Goal: Navigation & Orientation: Find specific page/section

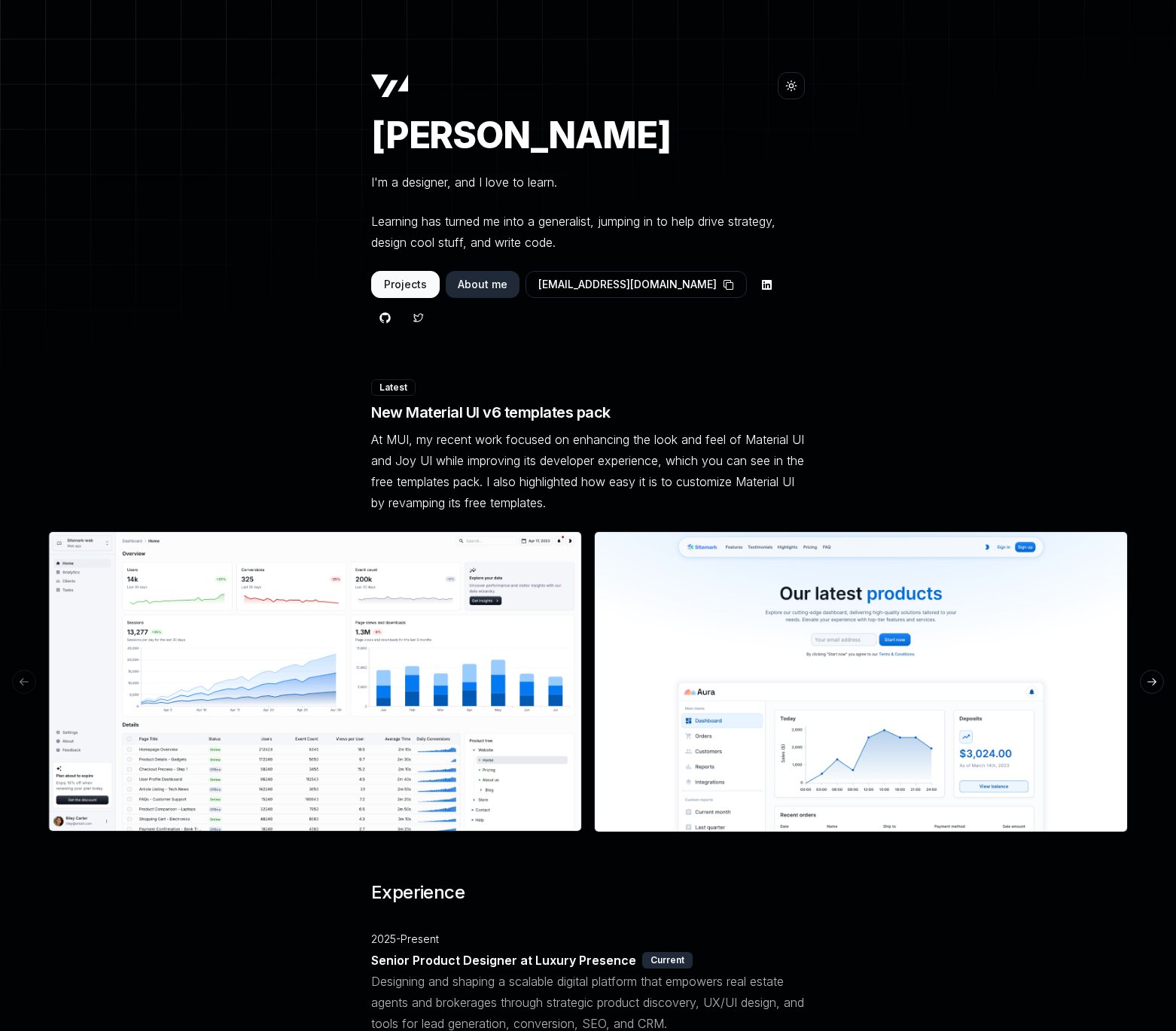
click at [796, 82] on icon at bounding box center [791, 85] width 12 height 12
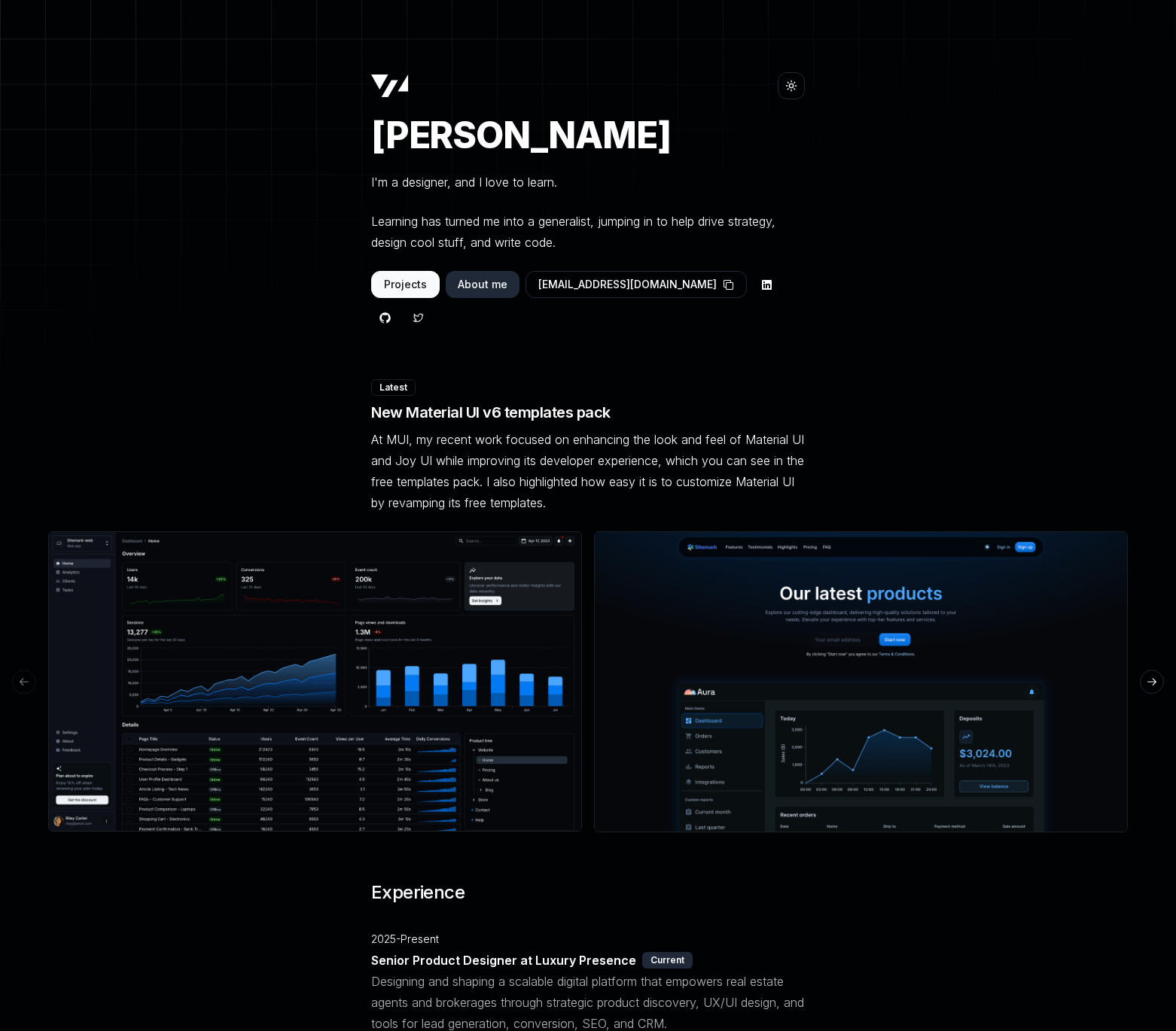
click at [795, 84] on icon at bounding box center [791, 85] width 12 height 12
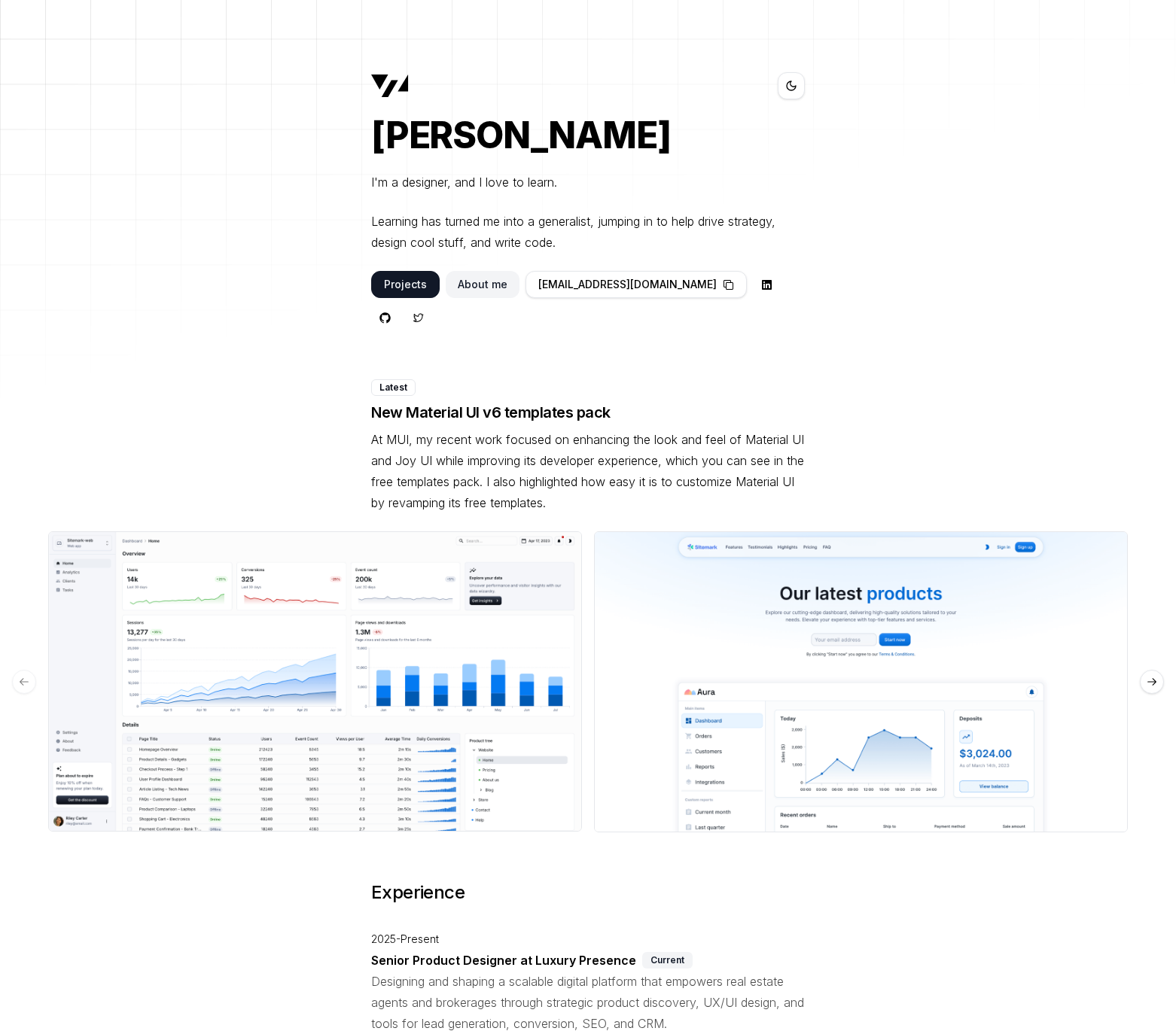
click at [468, 283] on button "About me" at bounding box center [482, 284] width 73 height 27
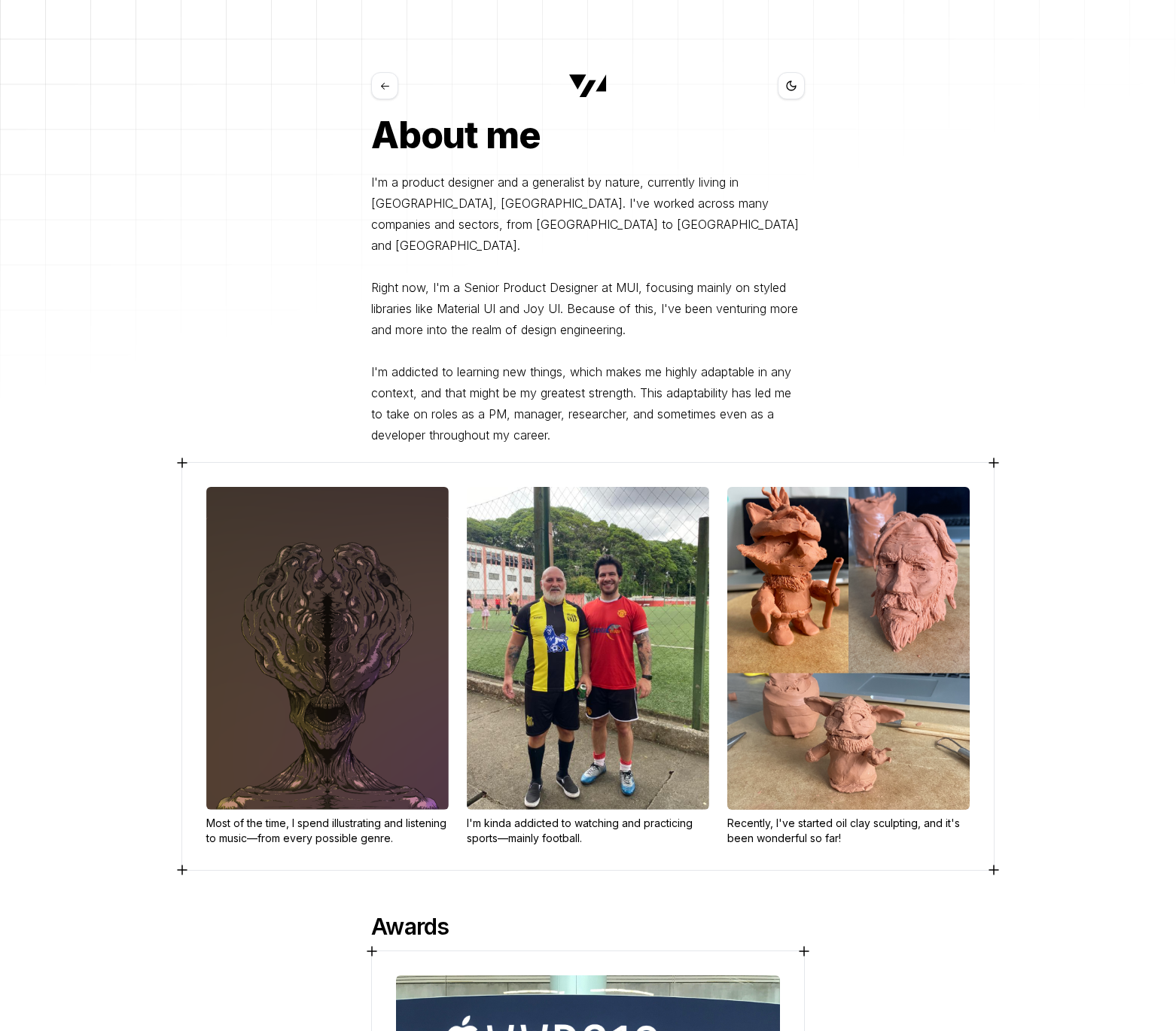
click at [384, 85] on icon at bounding box center [384, 85] width 8 height 6
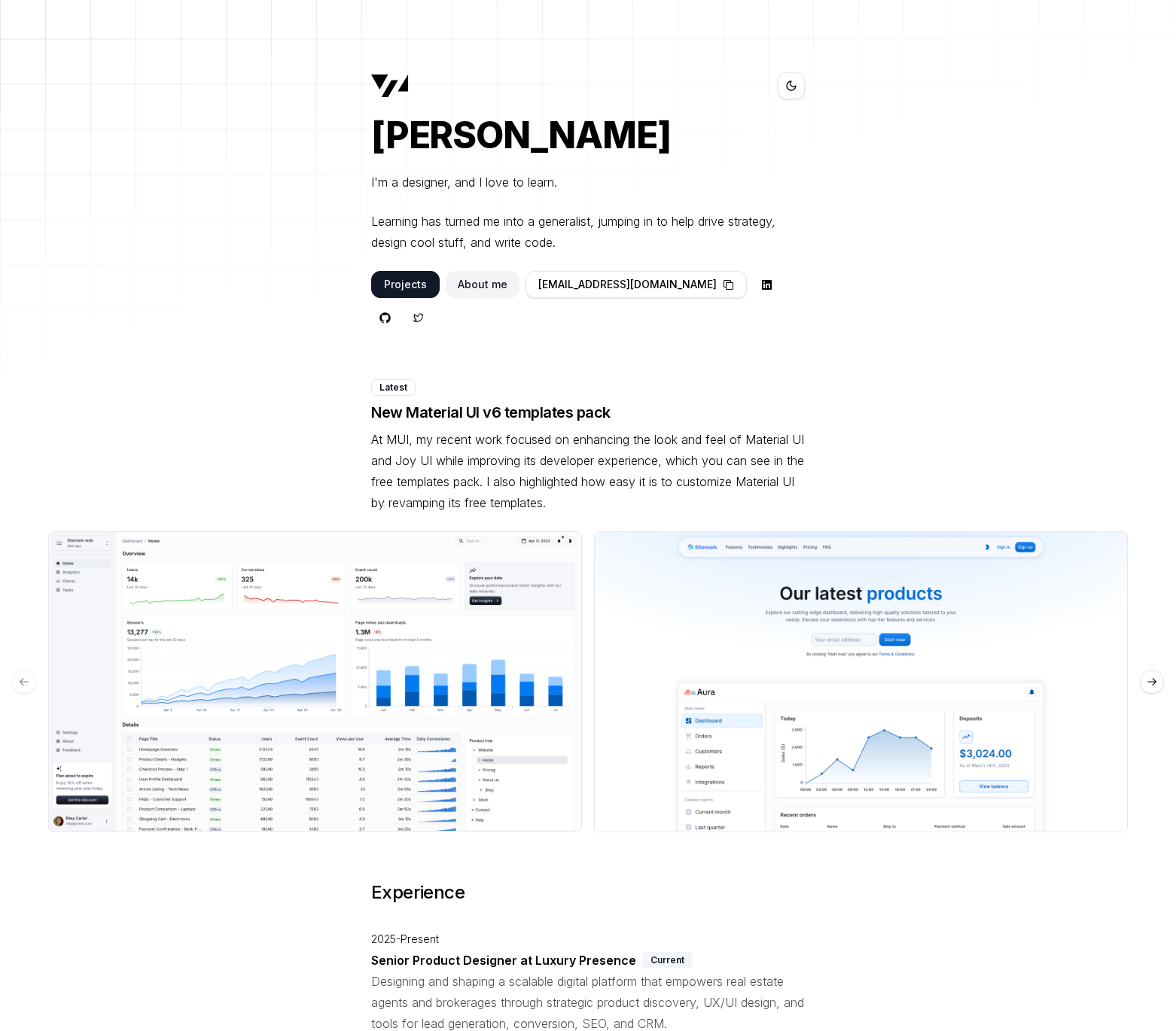
click at [424, 313] on icon at bounding box center [418, 318] width 11 height 11
